Goal: Task Accomplishment & Management: Use online tool/utility

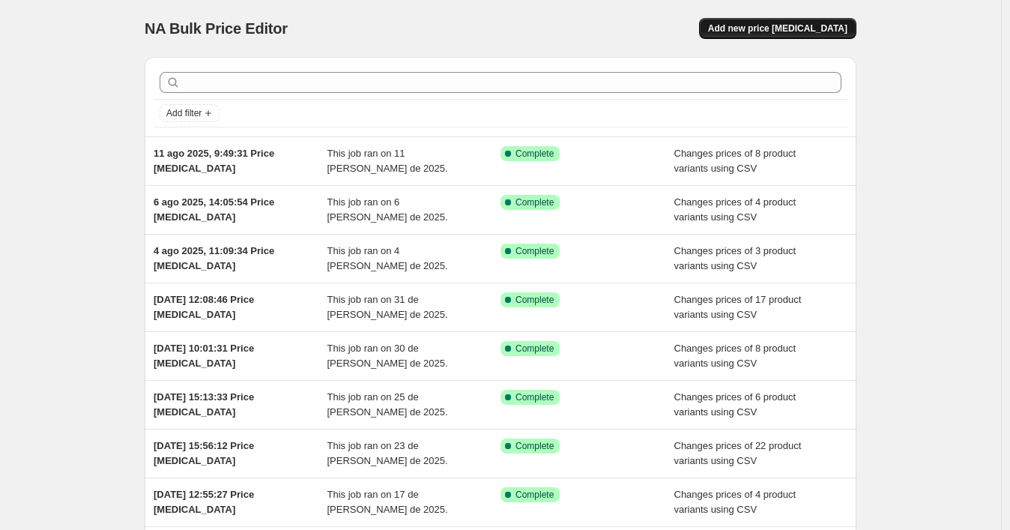
click at [763, 28] on span "Add new price [MEDICAL_DATA]" at bounding box center [777, 28] width 139 height 12
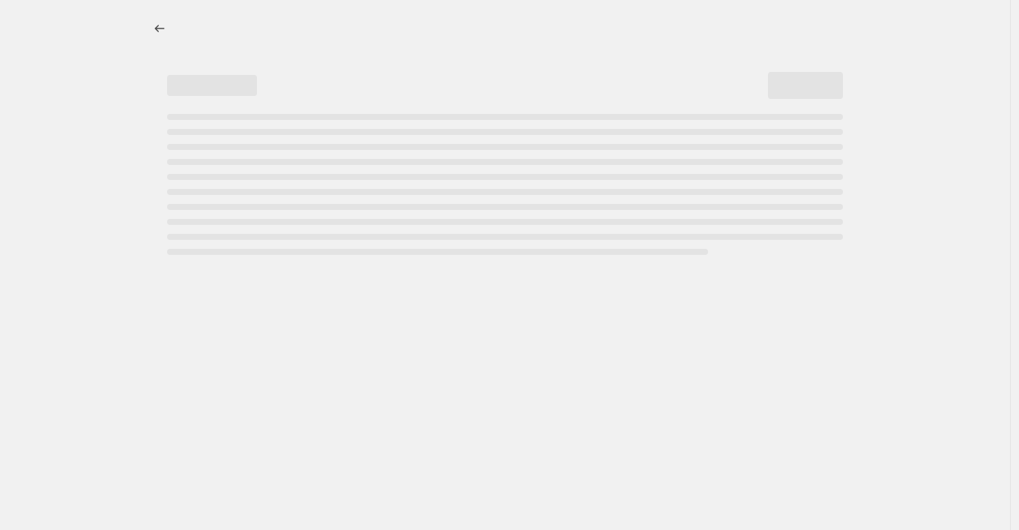
select select "percentage"
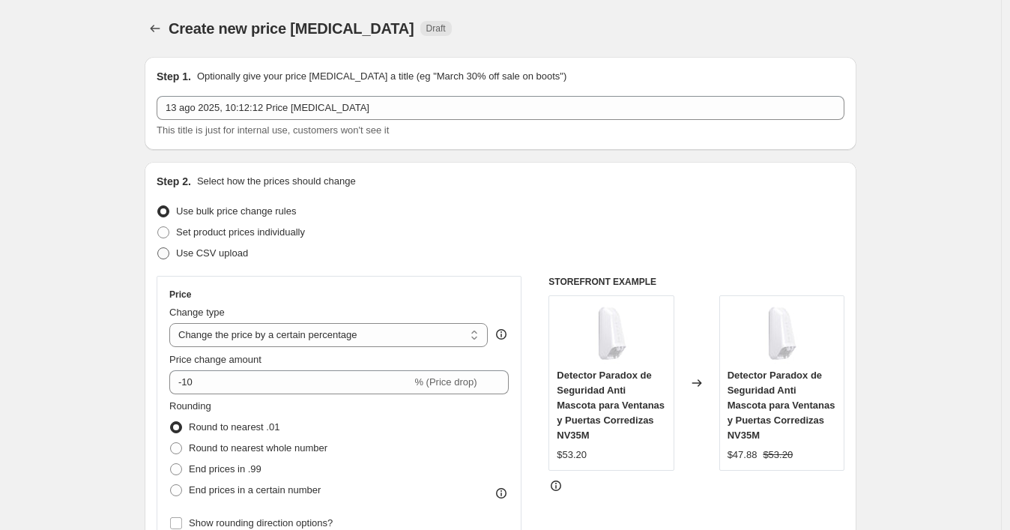
click at [233, 254] on span "Use CSV upload" at bounding box center [212, 252] width 72 height 11
click at [158, 248] on input "Use CSV upload" at bounding box center [157, 247] width 1 height 1
radio input "true"
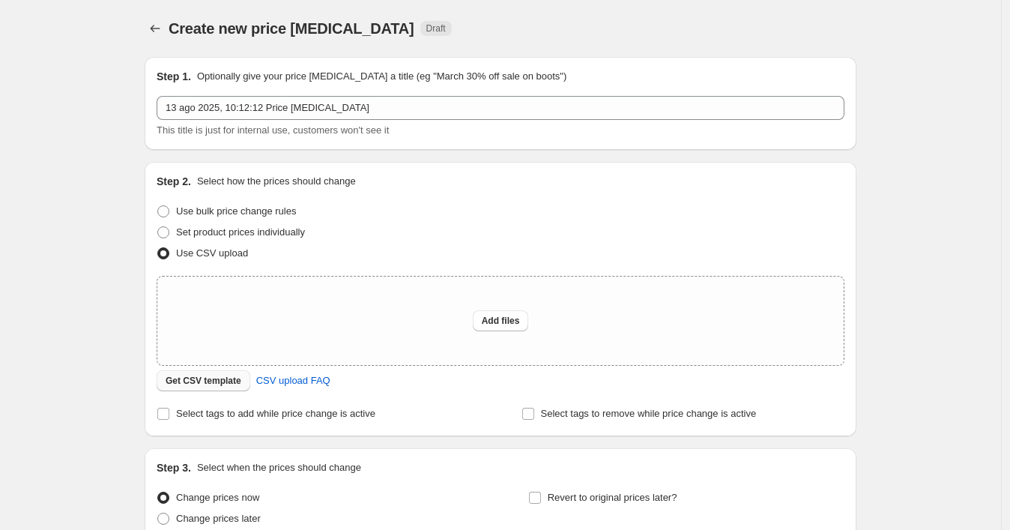
click at [229, 378] on span "Get CSV template" at bounding box center [204, 381] width 76 height 12
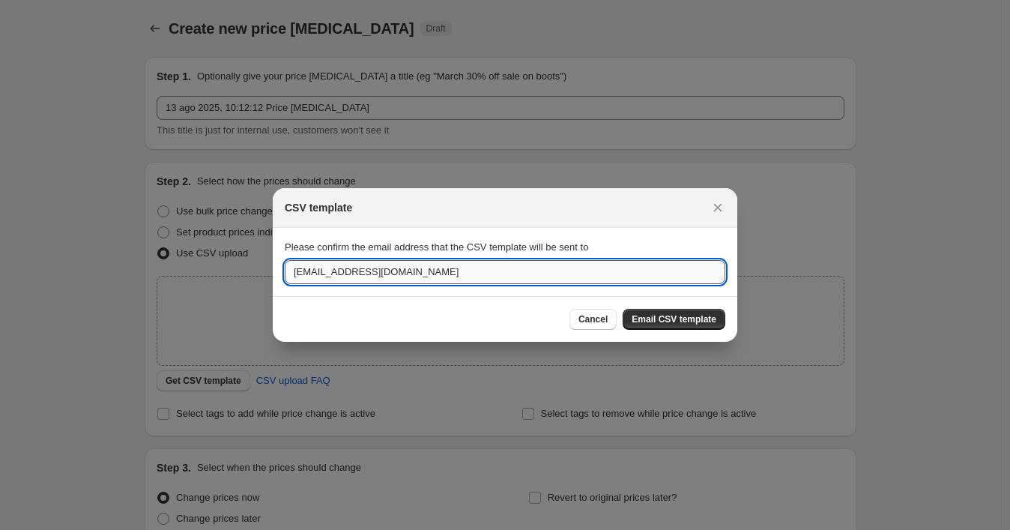
click at [380, 280] on input "[EMAIL_ADDRESS][DOMAIN_NAME]" at bounding box center [505, 272] width 440 height 24
paste input "wshopify738"
type input "[EMAIL_ADDRESS][DOMAIN_NAME]"
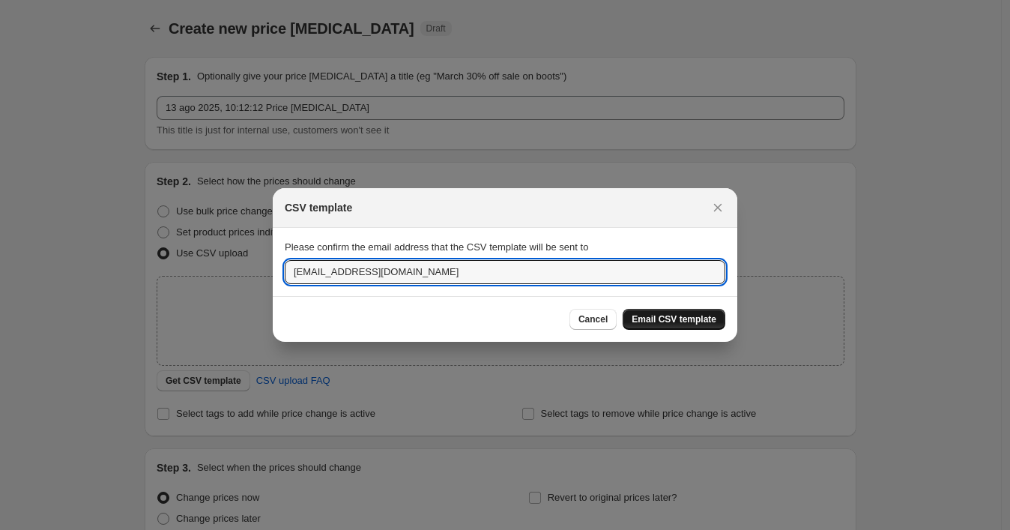
click at [684, 316] on span "Email CSV template" at bounding box center [674, 319] width 85 height 12
